Goal: Task Accomplishment & Management: Use online tool/utility

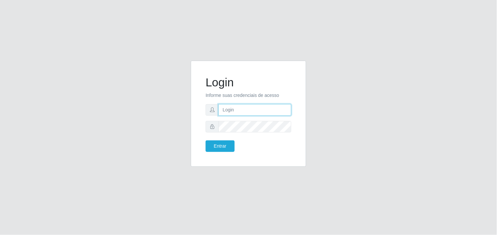
click at [241, 107] on input "text" at bounding box center [255, 110] width 73 height 12
type input "thiagol@bemais"
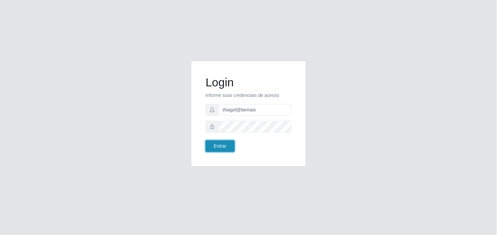
click at [230, 147] on button "Entrar" at bounding box center [220, 146] width 29 height 12
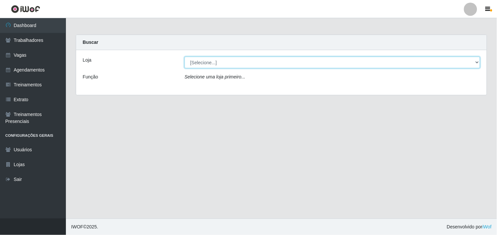
click at [194, 60] on select "[Selecione...] [PERSON_NAME]" at bounding box center [333, 63] width 296 height 12
select select "230"
click at [185, 57] on select "[Selecione...] [PERSON_NAME]" at bounding box center [333, 63] width 296 height 12
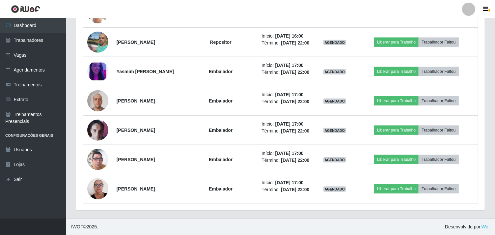
scroll to position [428, 0]
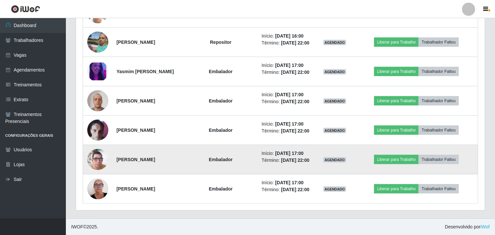
click at [104, 145] on img at bounding box center [97, 160] width 21 height 38
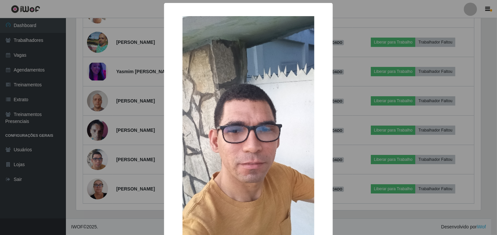
click at [107, 142] on div "× OK Cancel" at bounding box center [248, 117] width 497 height 235
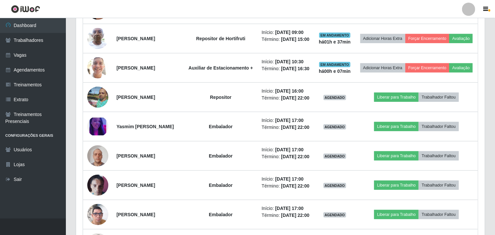
scroll to position [297, 0]
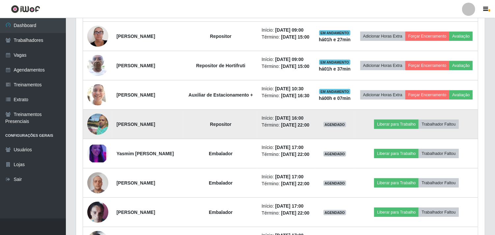
click at [101, 138] on img at bounding box center [97, 124] width 21 height 28
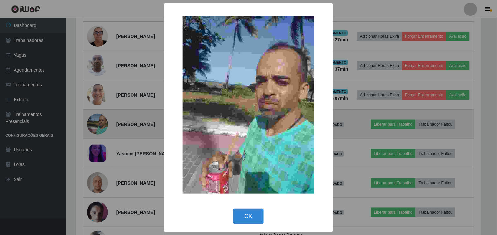
click at [101, 146] on div "× OK Cancel" at bounding box center [248, 117] width 497 height 235
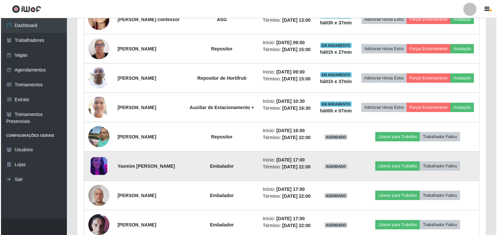
scroll to position [262, 0]
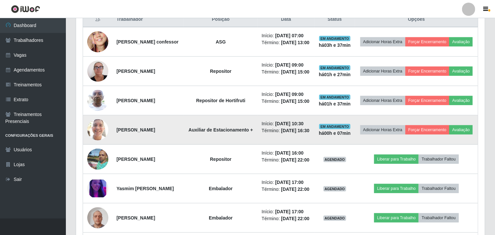
click at [101, 143] on img at bounding box center [97, 130] width 21 height 28
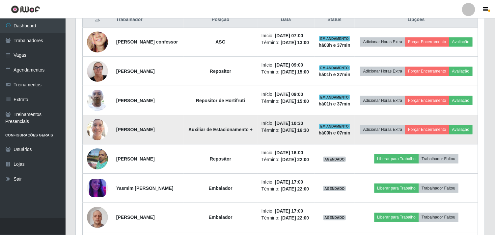
scroll to position [136, 405]
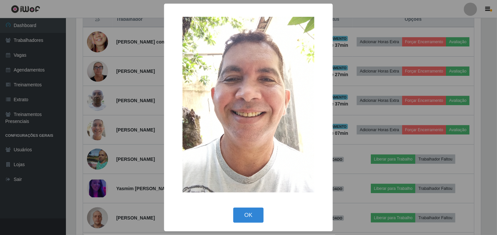
click at [116, 101] on div "× OK Cancel" at bounding box center [248, 117] width 497 height 235
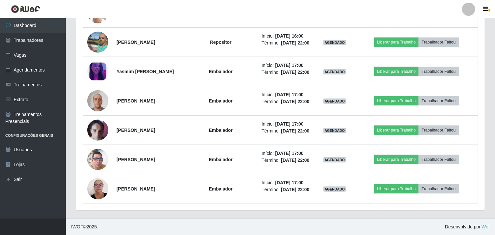
scroll to position [428, 0]
click at [27, 179] on link "Sair" at bounding box center [33, 179] width 66 height 15
